Goal: Transaction & Acquisition: Purchase product/service

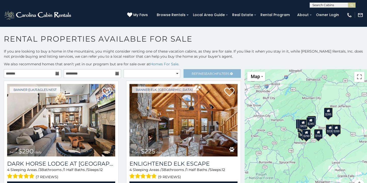
click at [227, 74] on link "Refine Search Filters" at bounding box center [212, 73] width 57 height 9
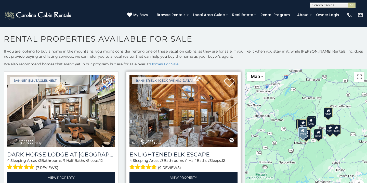
scroll to position [158, 0]
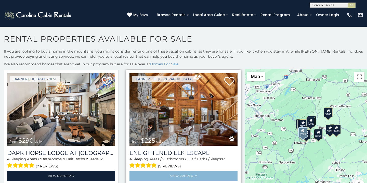
click at [174, 171] on link "View Property" at bounding box center [184, 176] width 108 height 10
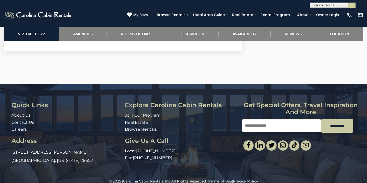
scroll to position [1335, 0]
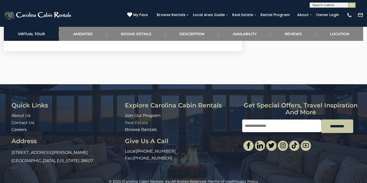
click at [143, 120] on link "Real Estate" at bounding box center [136, 122] width 23 height 5
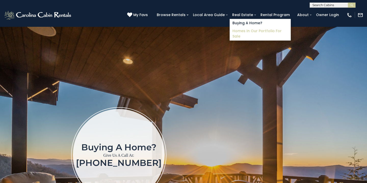
click at [247, 32] on link "Homes in Our Portfolio For Sale" at bounding box center [260, 33] width 61 height 13
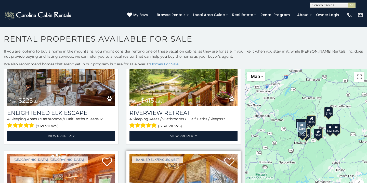
scroll to position [654, 0]
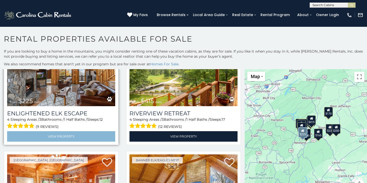
click at [76, 131] on link "View Property" at bounding box center [61, 136] width 108 height 10
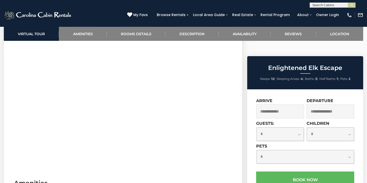
scroll to position [232, 0]
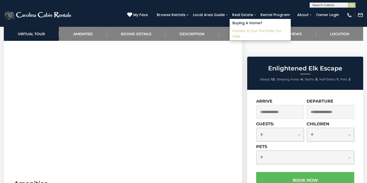
click at [253, 31] on link "Homes in Our Portfolio For Sale" at bounding box center [260, 33] width 61 height 13
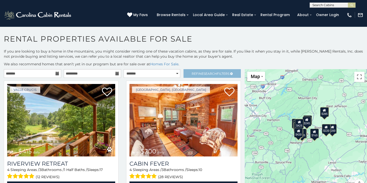
click at [220, 73] on span "Refine Search Filters" at bounding box center [211, 74] width 38 height 4
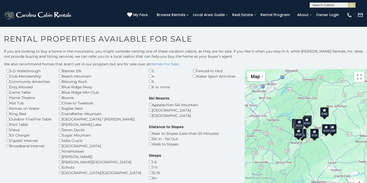
scroll to position [31, 0]
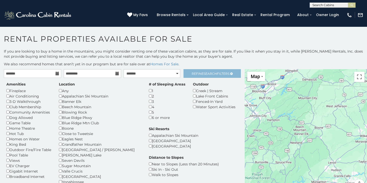
click at [208, 76] on link "Refine Search Filters" at bounding box center [212, 73] width 57 height 9
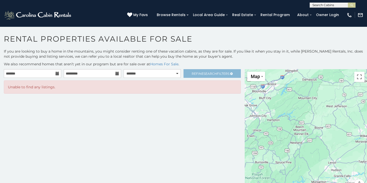
click at [208, 76] on link "Refine Search Filters" at bounding box center [212, 73] width 57 height 9
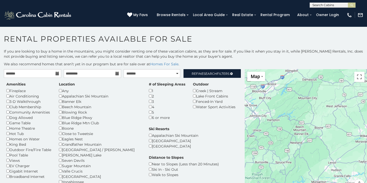
click at [149, 167] on div "Ski In - Ski Out" at bounding box center [184, 169] width 70 height 5
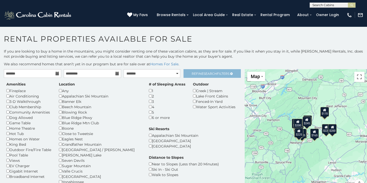
click at [199, 73] on span "Refine Search Filters" at bounding box center [211, 74] width 38 height 4
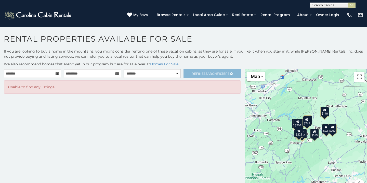
click at [199, 73] on span "Refine Search Filters" at bounding box center [211, 74] width 38 height 4
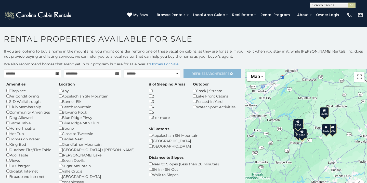
click at [194, 73] on span "Refine Search Filters" at bounding box center [211, 74] width 38 height 4
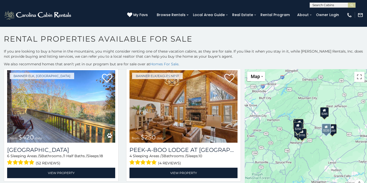
scroll to position [376, 0]
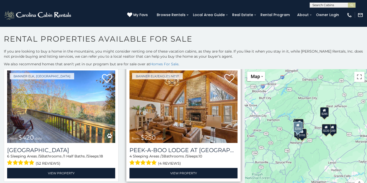
click at [184, 114] on img at bounding box center [184, 106] width 108 height 72
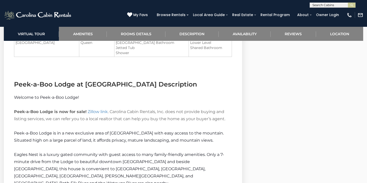
scroll to position [648, 0]
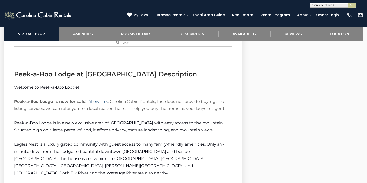
click at [98, 102] on link "Zillow link" at bounding box center [98, 101] width 20 height 5
